Goal: Book appointment/travel/reservation

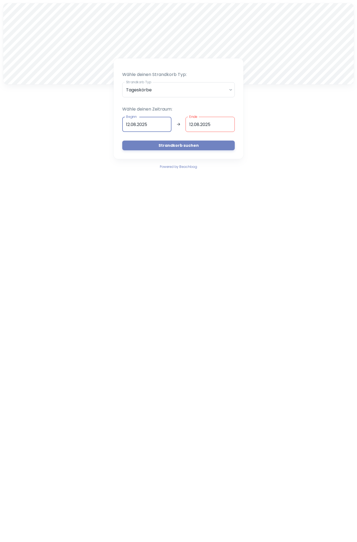
click at [158, 124] on input "[DATE]" at bounding box center [146, 124] width 49 height 15
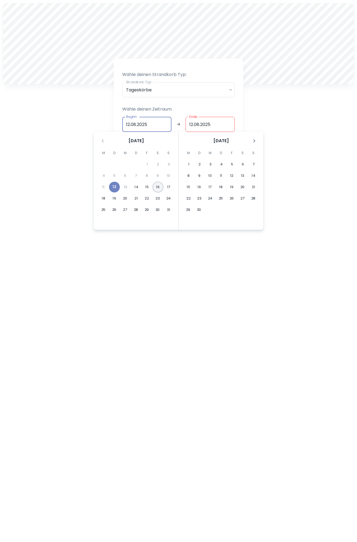
click at [156, 188] on button "16" at bounding box center [157, 187] width 11 height 11
type input "[DATE]"
click at [156, 185] on button "16" at bounding box center [157, 187] width 11 height 11
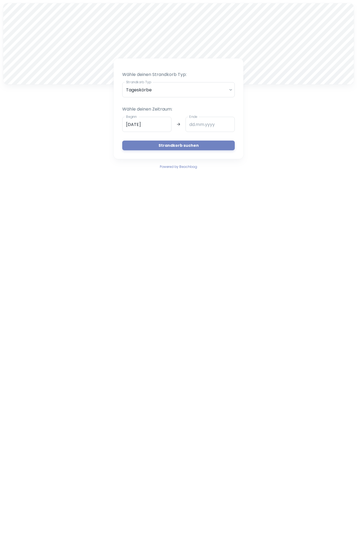
type input "[DATE]"
click at [183, 147] on button "Strandkorb suchen" at bounding box center [178, 146] width 112 height 10
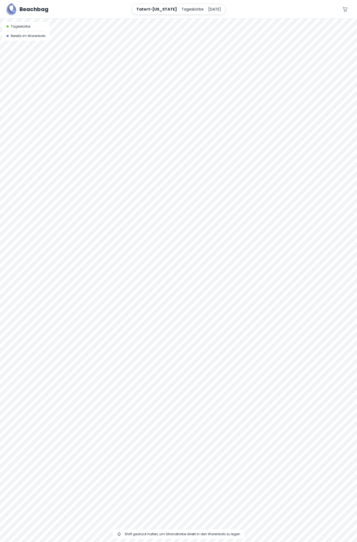
click at [234, 19] on div at bounding box center [178, 19] width 357 height 0
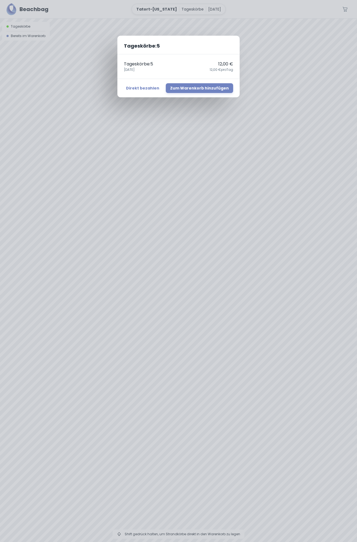
click at [238, 234] on div "Tageskörbe : 5 Tageskörbe : 5 12,00 € [DATE],00 € pro Tag Direkt bezahlen Zum W…" at bounding box center [178, 271] width 357 height 542
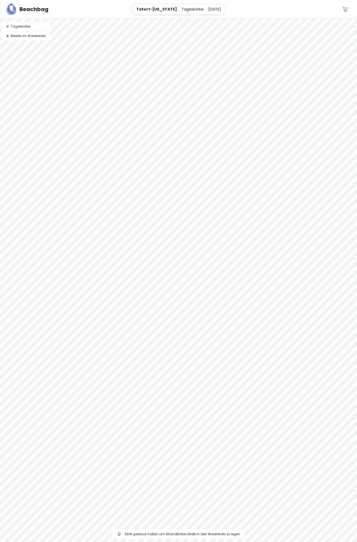
click at [238, 234] on div "Tageskörbe : 5 Tageskörbe : 5 12,00 € [DATE],00 € pro Tag Direkt bezahlen Zum W…" at bounding box center [178, 271] width 357 height 542
click at [234, 19] on div at bounding box center [178, 19] width 357 height 0
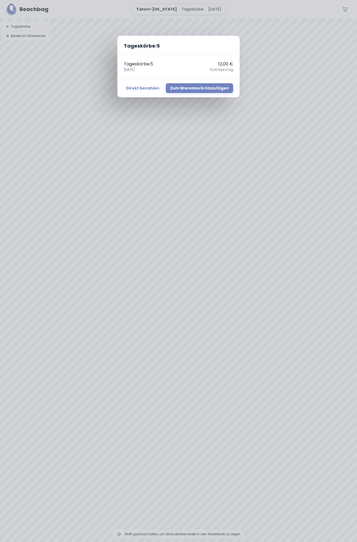
drag, startPoint x: 234, startPoint y: 238, endPoint x: 274, endPoint y: 178, distance: 71.5
click at [274, 178] on div "Tageskörbe : 5 Tageskörbe : 5 12,00 € [DATE],00 € pro Tag Direkt bezahlen Zum W…" at bounding box center [178, 271] width 357 height 542
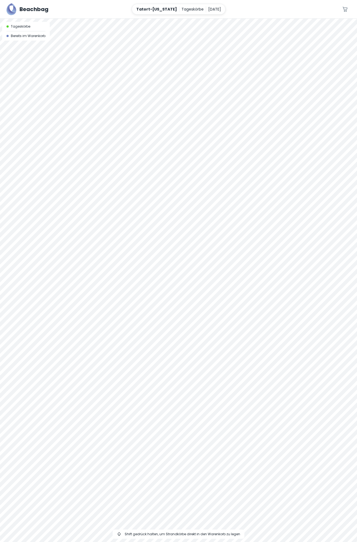
click at [236, 19] on div at bounding box center [178, 19] width 357 height 0
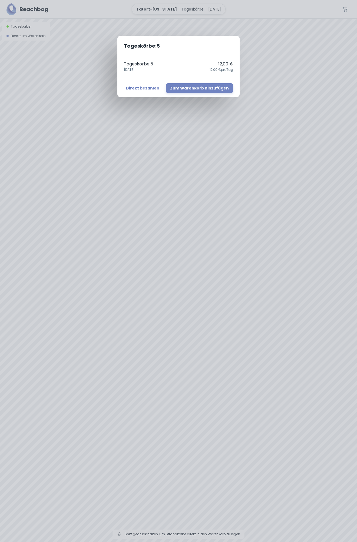
click at [235, 241] on div "Tageskörbe : 5 Tageskörbe : 5 12,00 € [DATE],00 € pro Tag Direkt bezahlen Zum W…" at bounding box center [178, 271] width 357 height 542
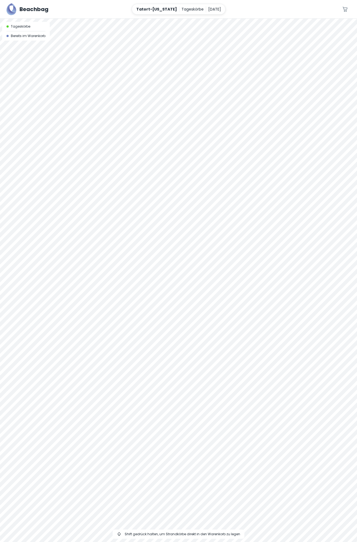
drag, startPoint x: 309, startPoint y: 287, endPoint x: 175, endPoint y: 298, distance: 134.6
click at [175, 298] on div at bounding box center [178, 280] width 357 height 523
drag, startPoint x: 284, startPoint y: 289, endPoint x: 156, endPoint y: 295, distance: 128.8
click at [156, 295] on div at bounding box center [178, 280] width 357 height 523
drag, startPoint x: 323, startPoint y: 291, endPoint x: 174, endPoint y: 299, distance: 149.2
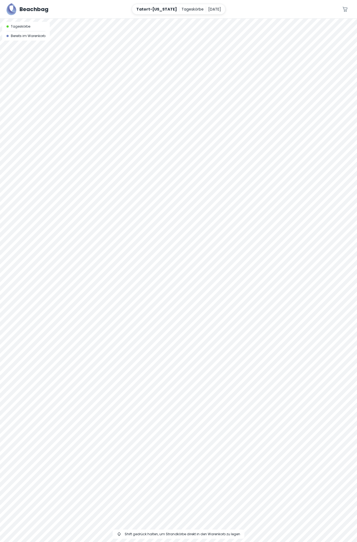
click at [174, 299] on div at bounding box center [178, 280] width 357 height 523
drag, startPoint x: 288, startPoint y: 295, endPoint x: 150, endPoint y: 311, distance: 138.8
click at [150, 311] on div at bounding box center [178, 280] width 357 height 523
drag, startPoint x: 299, startPoint y: 290, endPoint x: 141, endPoint y: 341, distance: 165.9
click at [141, 341] on div at bounding box center [178, 280] width 357 height 523
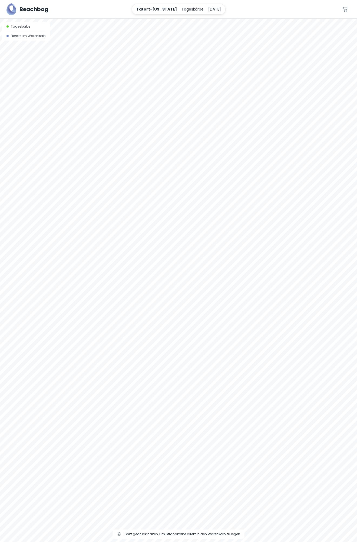
drag, startPoint x: 291, startPoint y: 332, endPoint x: 184, endPoint y: 336, distance: 107.7
click at [184, 336] on div at bounding box center [178, 280] width 357 height 523
drag, startPoint x: 296, startPoint y: 338, endPoint x: 293, endPoint y: 394, distance: 55.8
click at [293, 394] on div at bounding box center [178, 280] width 357 height 523
drag, startPoint x: 294, startPoint y: 326, endPoint x: 74, endPoint y: 273, distance: 226.4
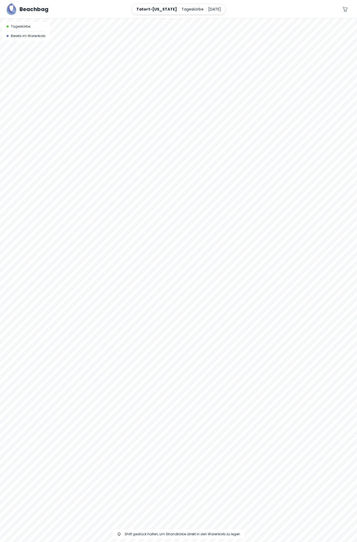
click at [74, 273] on div at bounding box center [178, 280] width 357 height 523
drag, startPoint x: 240, startPoint y: 304, endPoint x: 96, endPoint y: 297, distance: 144.0
click at [96, 297] on div at bounding box center [178, 280] width 357 height 523
drag, startPoint x: 263, startPoint y: 322, endPoint x: 165, endPoint y: 265, distance: 113.3
click at [165, 265] on div at bounding box center [178, 280] width 357 height 523
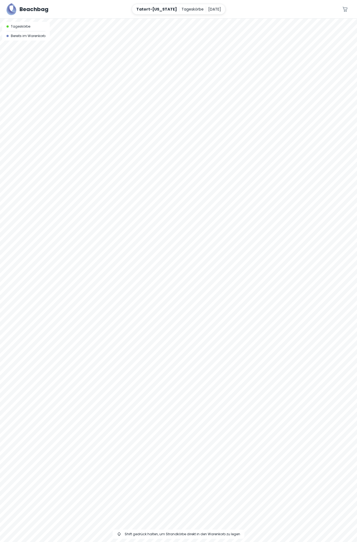
drag, startPoint x: 267, startPoint y: 273, endPoint x: 155, endPoint y: 307, distance: 117.1
click at [155, 307] on div at bounding box center [178, 280] width 357 height 523
drag, startPoint x: 245, startPoint y: 267, endPoint x: 155, endPoint y: 336, distance: 113.2
click at [155, 337] on div at bounding box center [178, 280] width 357 height 523
drag, startPoint x: 248, startPoint y: 283, endPoint x: 221, endPoint y: 337, distance: 60.9
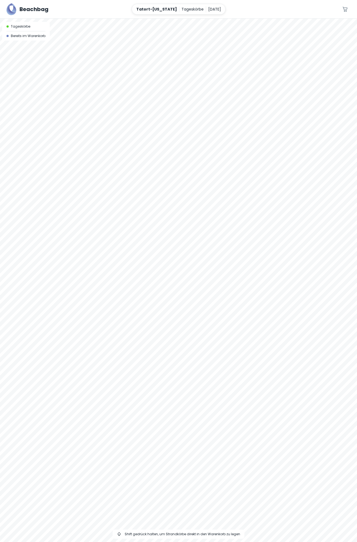
click at [221, 337] on div at bounding box center [178, 280] width 357 height 523
